Goal: Information Seeking & Learning: Learn about a topic

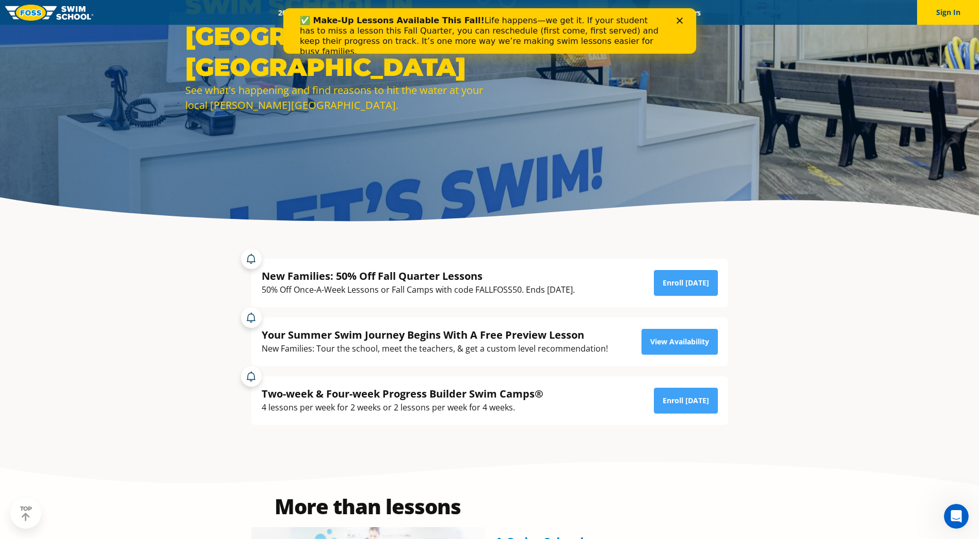
scroll to position [146, 0]
click at [690, 396] on link "Enroll Today" at bounding box center [686, 400] width 64 height 26
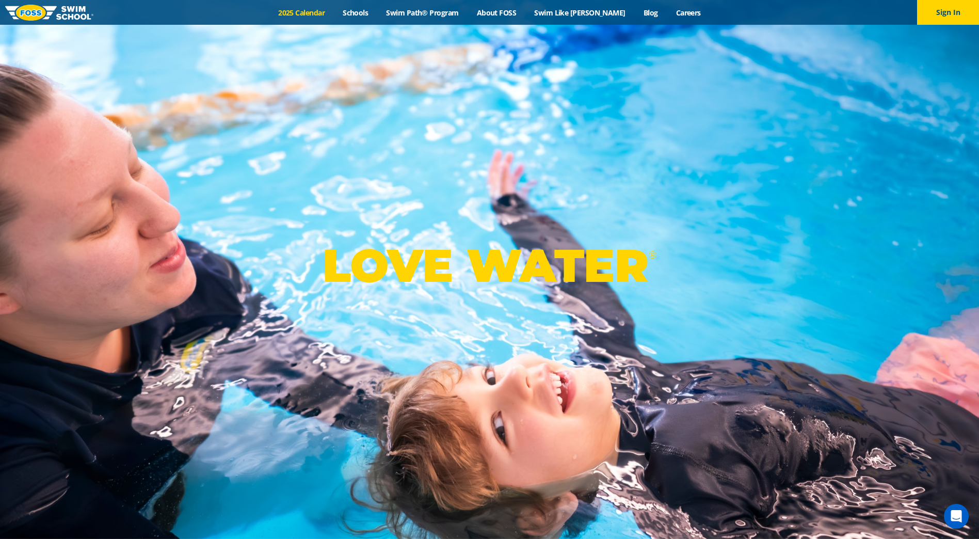
click at [326, 11] on link "2025 Calendar" at bounding box center [301, 13] width 65 height 10
